Goal: Task Accomplishment & Management: Manage account settings

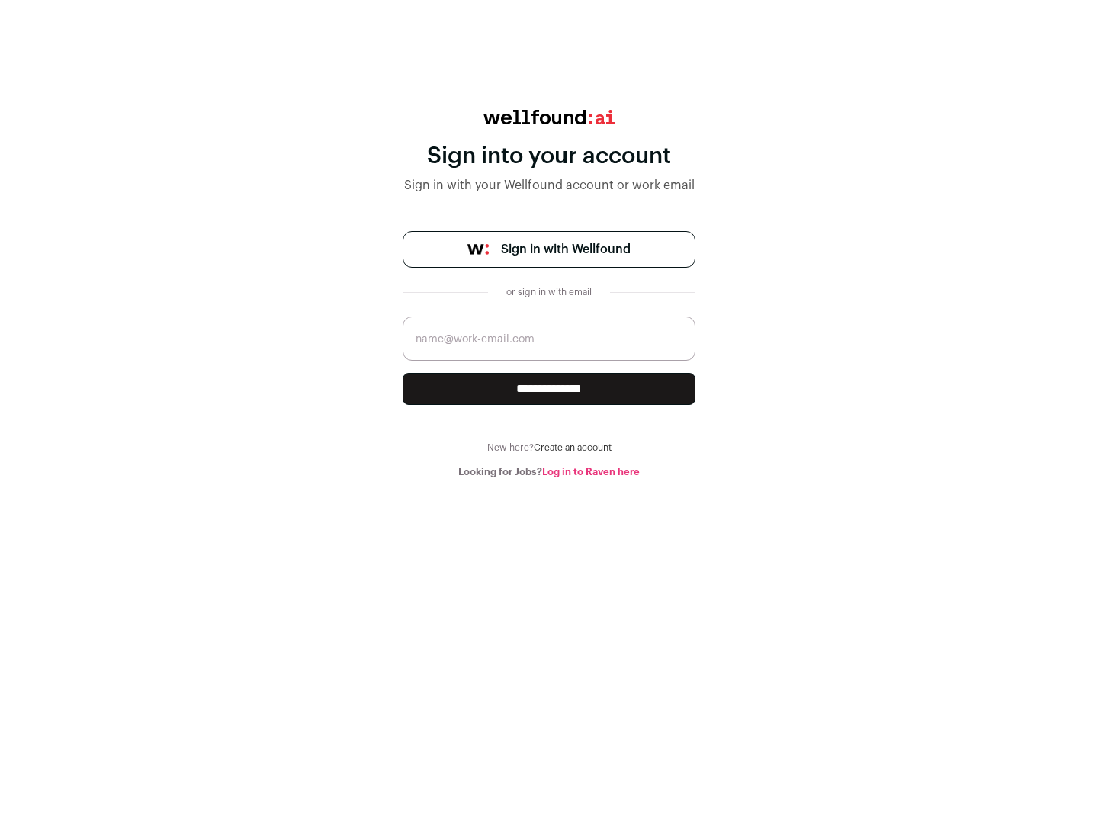
click at [565, 249] on span "Sign in with Wellfound" at bounding box center [566, 249] width 130 height 18
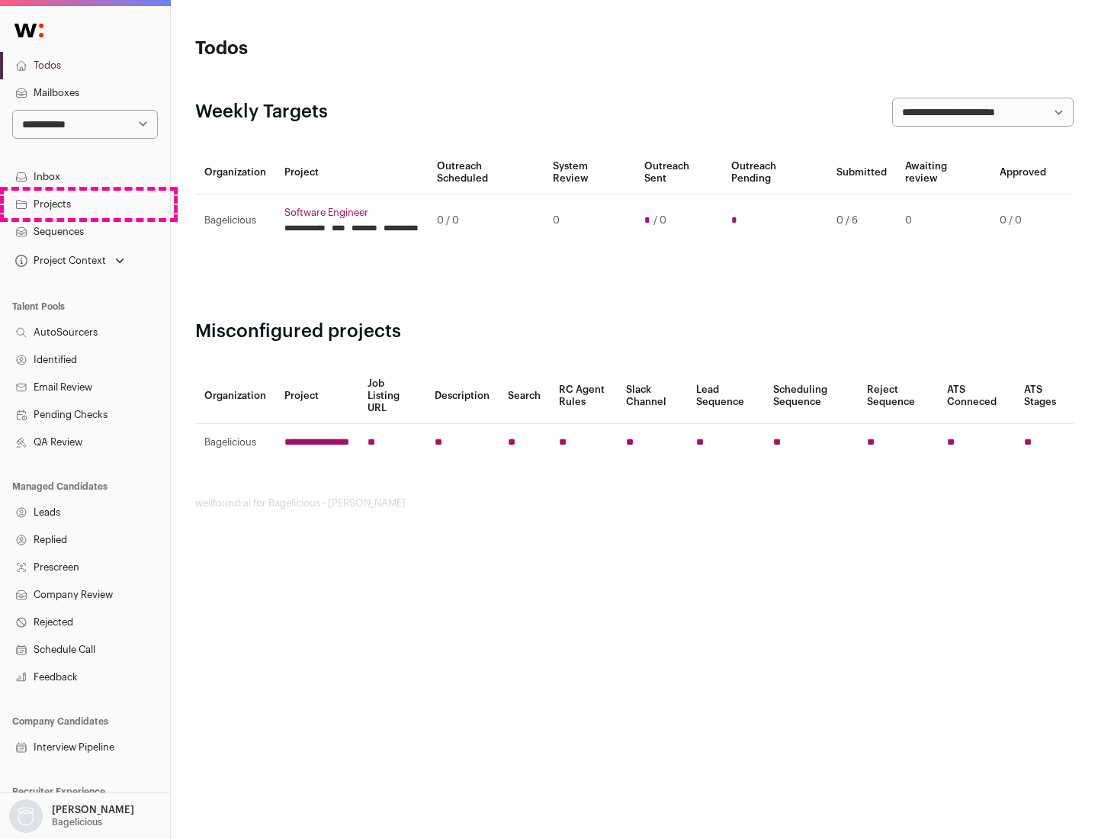
click at [85, 204] on link "Projects" at bounding box center [85, 204] width 170 height 27
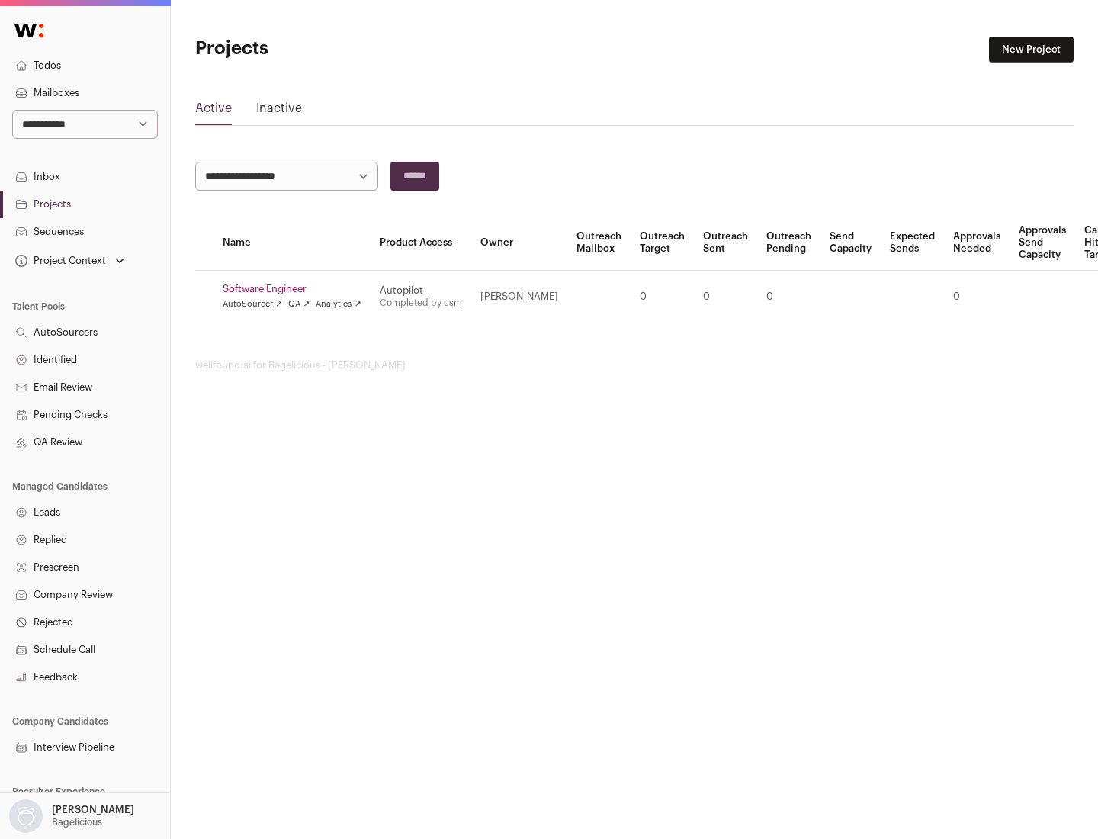
click at [297, 289] on link "Software Engineer" at bounding box center [292, 289] width 139 height 12
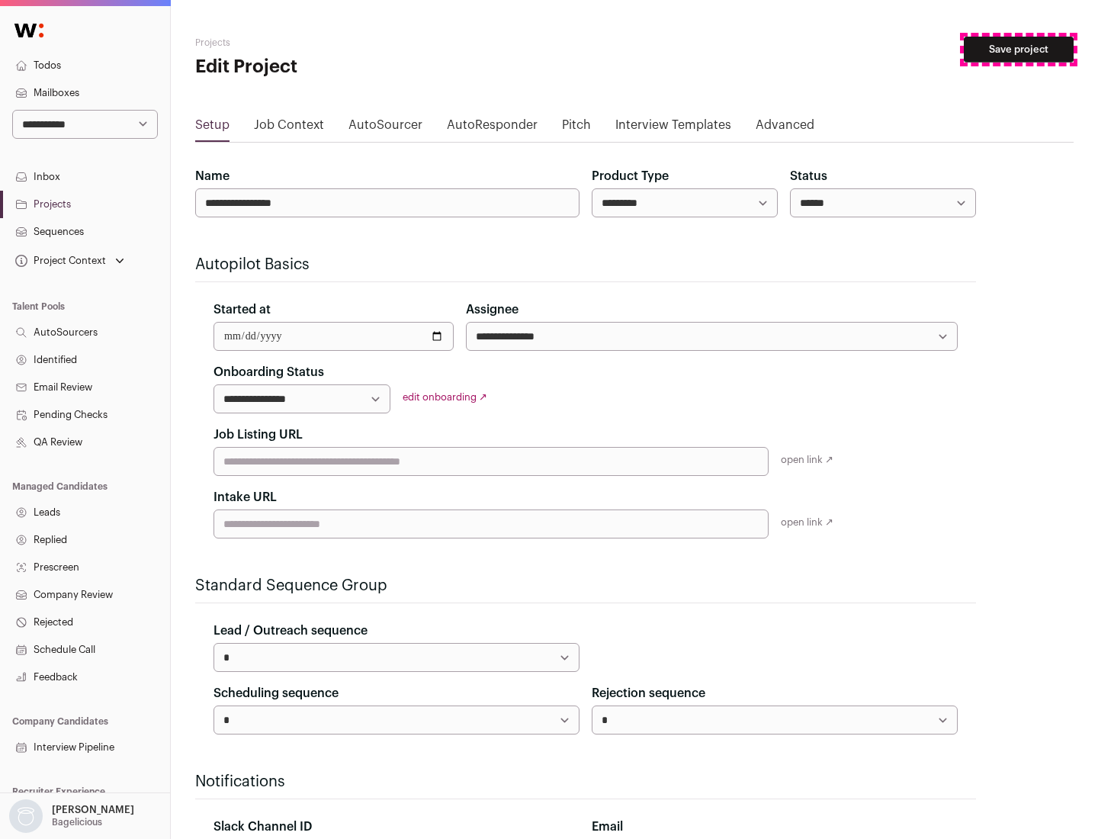
click at [1019, 50] on button "Save project" at bounding box center [1019, 50] width 110 height 26
